Goal: Task Accomplishment & Management: Use online tool/utility

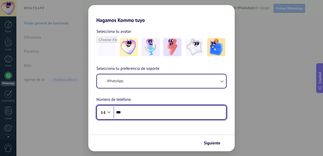
click at [132, 110] on input "***" at bounding box center [170, 113] width 113 height 12
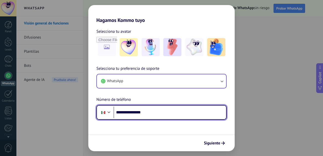
type input "**********"
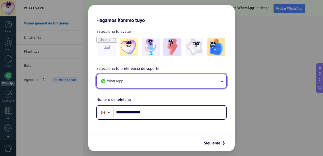
click at [223, 82] on icon "button" at bounding box center [221, 81] width 5 height 5
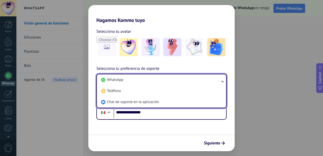
click at [223, 82] on ul "WhatsApp Teléfono Chat de soporte en la aplicación" at bounding box center [161, 91] width 130 height 34
click at [217, 144] on span "Siguiente" at bounding box center [212, 144] width 16 height 4
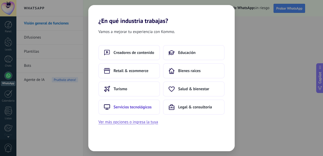
click at [142, 106] on span "Servicios tecnológicos" at bounding box center [133, 107] width 38 height 5
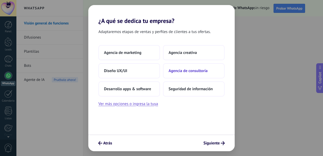
click at [178, 75] on button "Agencia de consultoría" at bounding box center [194, 70] width 62 height 15
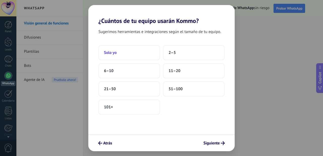
click at [135, 55] on button "Solo yo" at bounding box center [129, 52] width 62 height 15
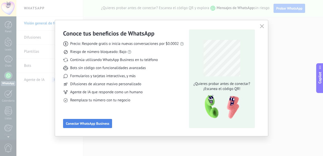
click at [103, 121] on button "Conectar WhatsApp Business" at bounding box center [87, 123] width 49 height 9
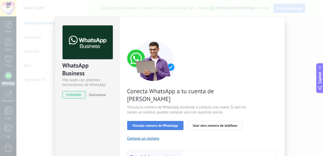
click at [168, 121] on button "Vincular número de WhatsApp" at bounding box center [155, 125] width 56 height 9
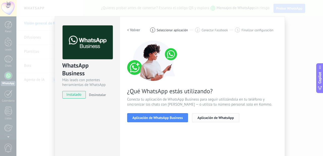
click at [203, 116] on span "Aplicación de WhatsApp" at bounding box center [215, 118] width 36 height 4
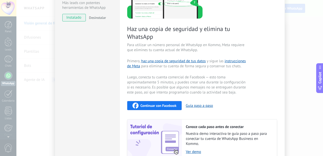
scroll to position [122, 0]
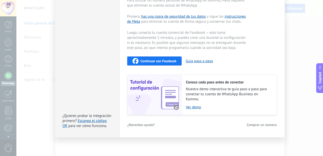
click at [152, 60] on span "Continuar con Facebook" at bounding box center [159, 61] width 36 height 4
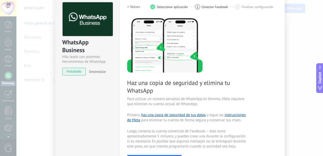
scroll to position [19, 0]
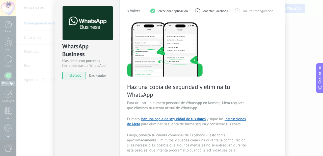
click at [137, 13] on h2 "< Volver" at bounding box center [133, 11] width 13 height 5
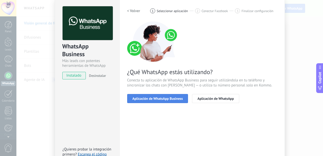
click at [159, 97] on span "Aplicación de WhatsApp Business" at bounding box center [157, 99] width 50 height 4
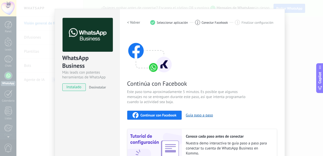
scroll to position [0, 0]
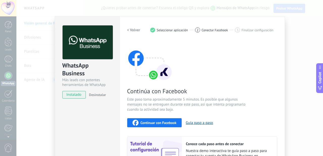
click at [141, 122] on span "Continuar con Facebook" at bounding box center [159, 123] width 36 height 4
